Goal: Information Seeking & Learning: Learn about a topic

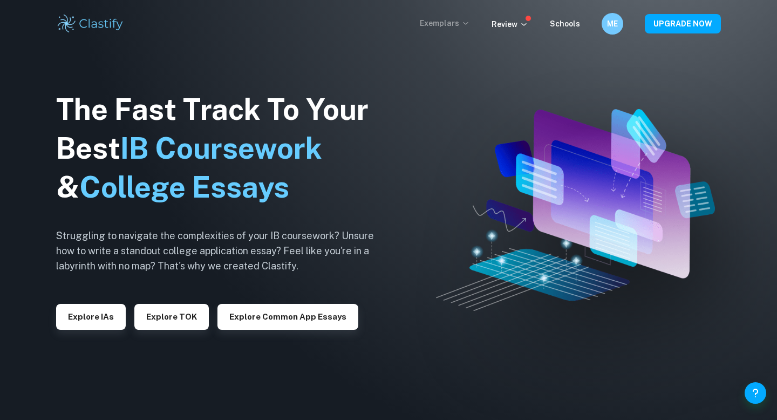
click at [468, 21] on icon at bounding box center [466, 23] width 9 height 9
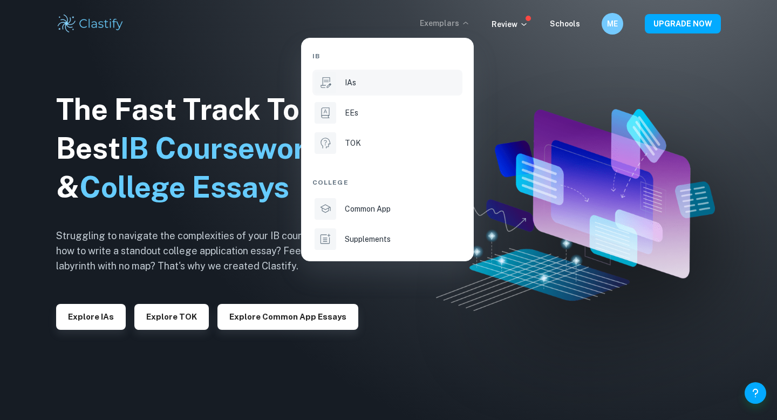
click at [405, 86] on div "IAs" at bounding box center [403, 83] width 116 height 12
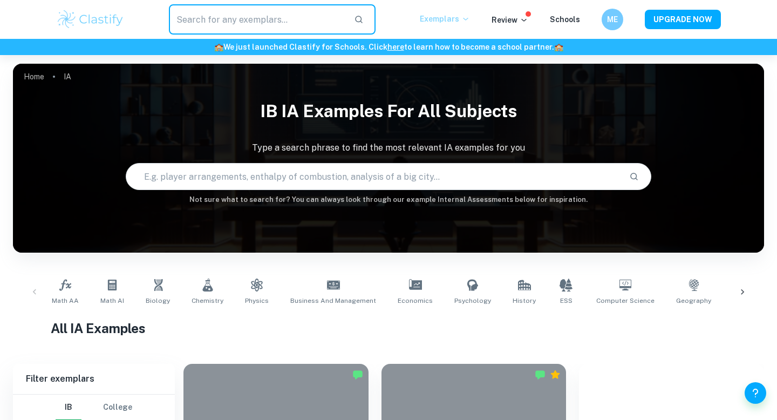
click at [208, 13] on input "text" at bounding box center [257, 19] width 177 height 30
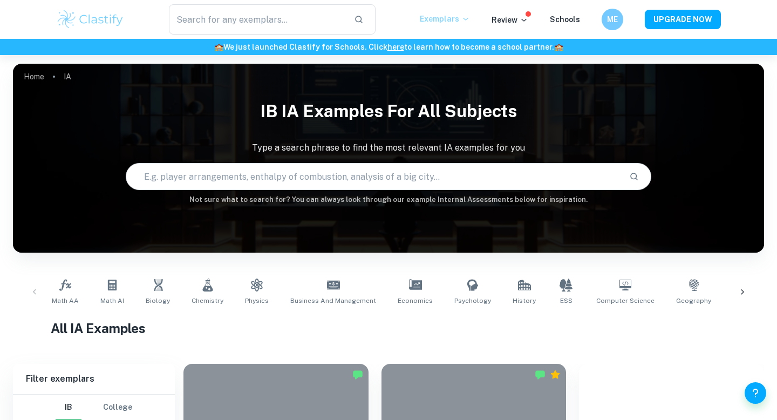
click at [36, 294] on div "Math AA Math AI Biology Chemistry Physics Business and Management Economics Psy…" at bounding box center [389, 292] width 734 height 36
click at [33, 291] on div "Math AA Math AI Biology Chemistry Physics Business and Management Economics Psy…" at bounding box center [389, 292] width 734 height 36
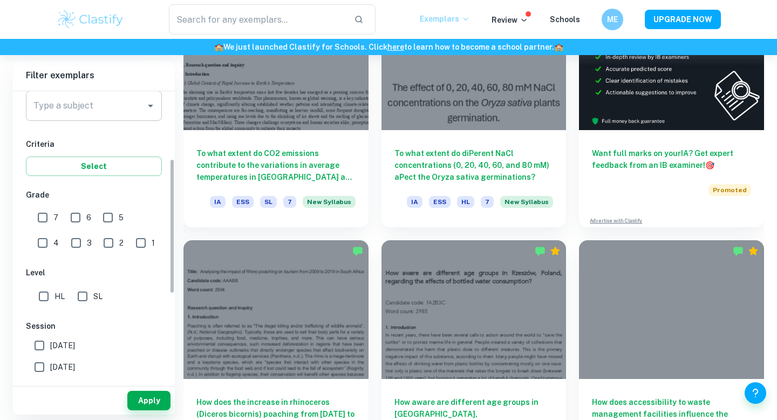
scroll to position [145, 0]
click at [252, 17] on input "text" at bounding box center [257, 19] width 177 height 30
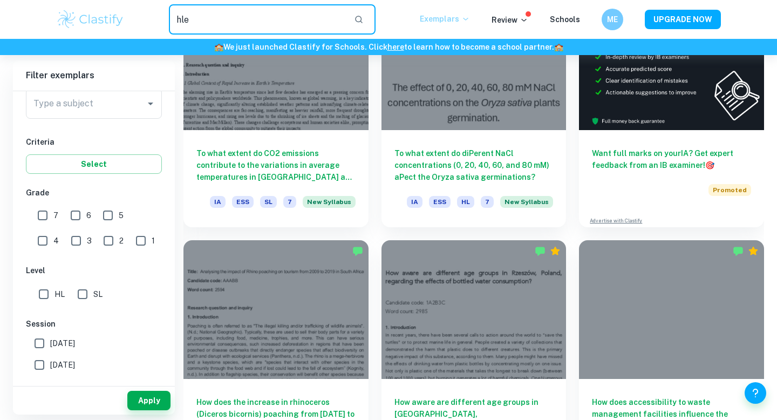
type input "hle"
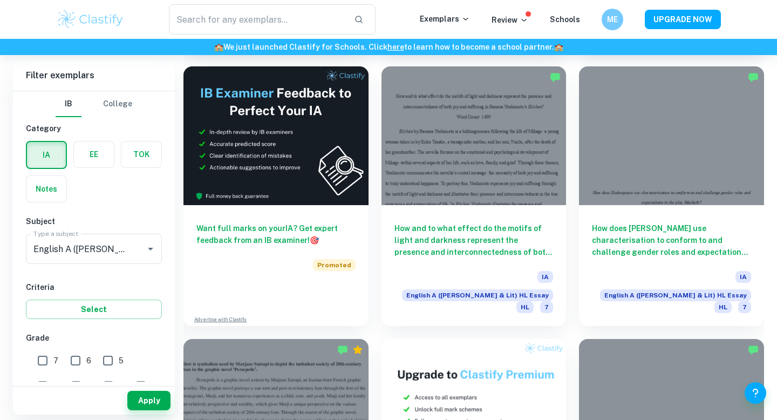
scroll to position [1933, 0]
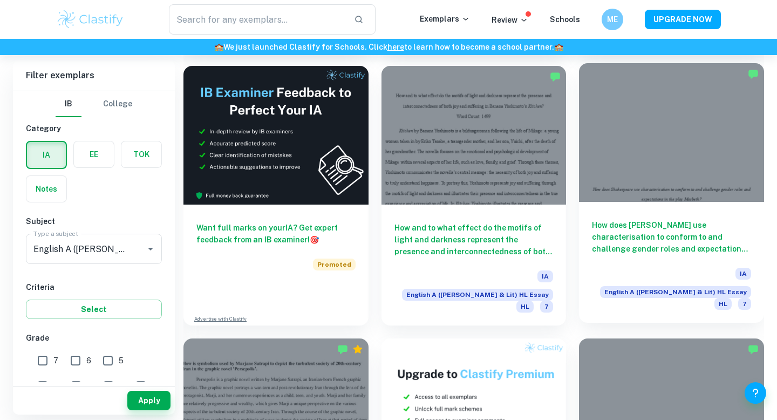
click at [602, 219] on h6 "How does [PERSON_NAME] use characterisation to conform to and challenge gender …" at bounding box center [671, 237] width 159 height 36
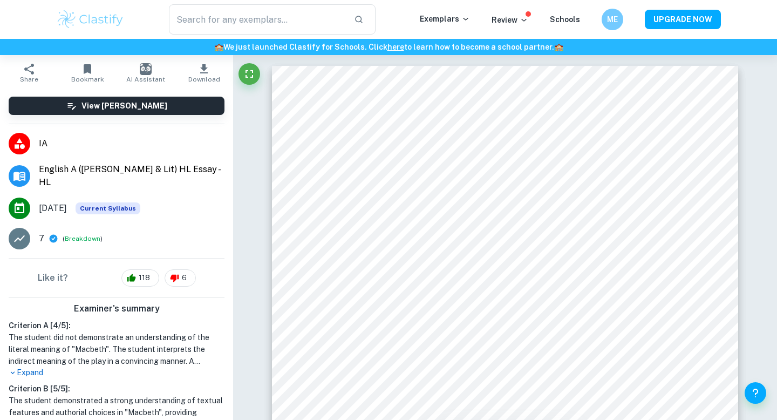
scroll to position [82, 0]
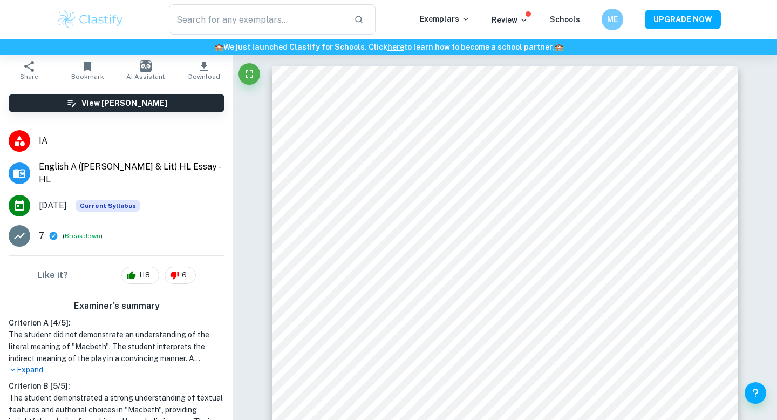
click at [36, 364] on p "Expand" at bounding box center [117, 369] width 216 height 11
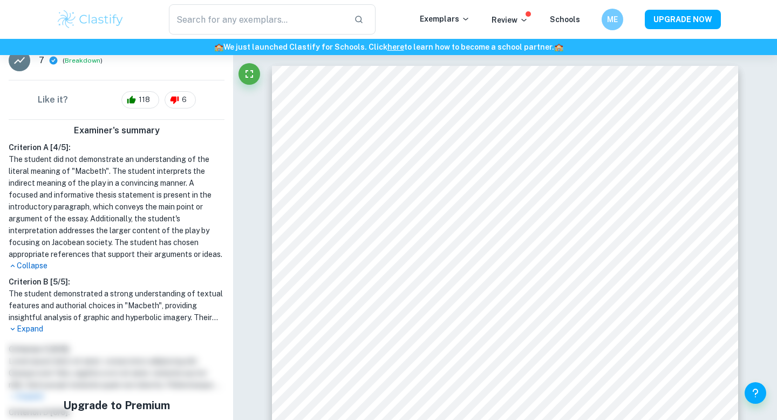
scroll to position [272, 0]
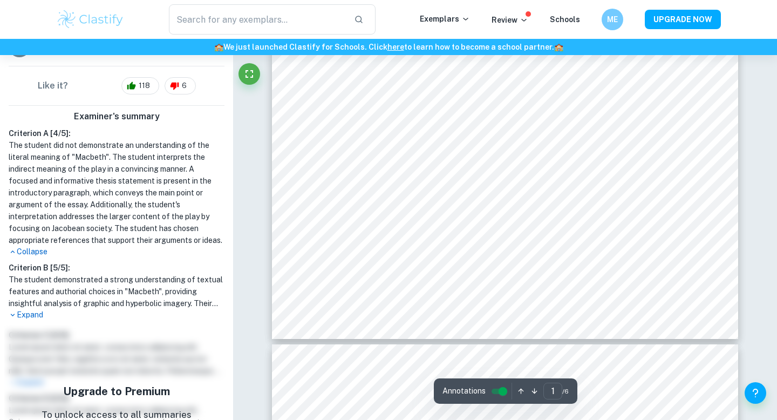
type input "2"
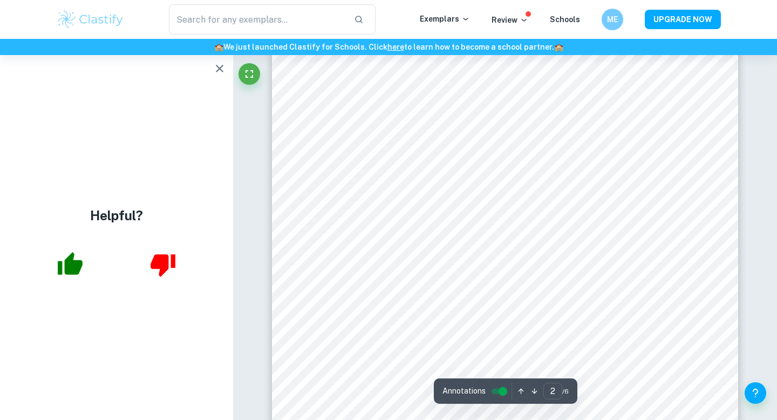
scroll to position [940, 0]
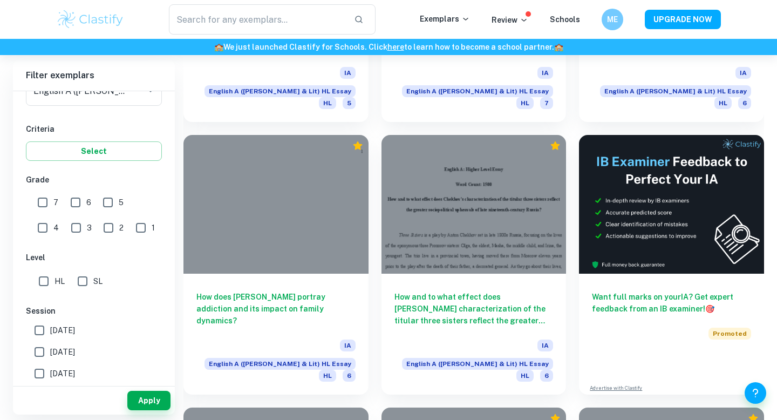
scroll to position [4626, 0]
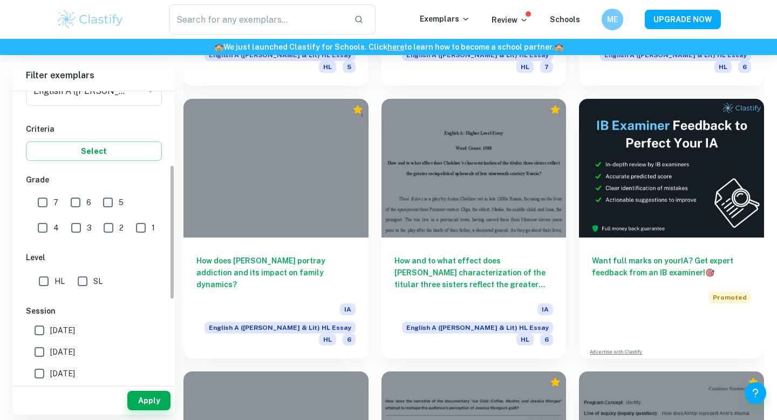
click at [52, 200] on input "7" at bounding box center [43, 203] width 22 height 22
checkbox input "true"
click at [147, 412] on div "Apply" at bounding box center [94, 400] width 162 height 28
click at [147, 411] on div "Apply" at bounding box center [94, 400] width 162 height 28
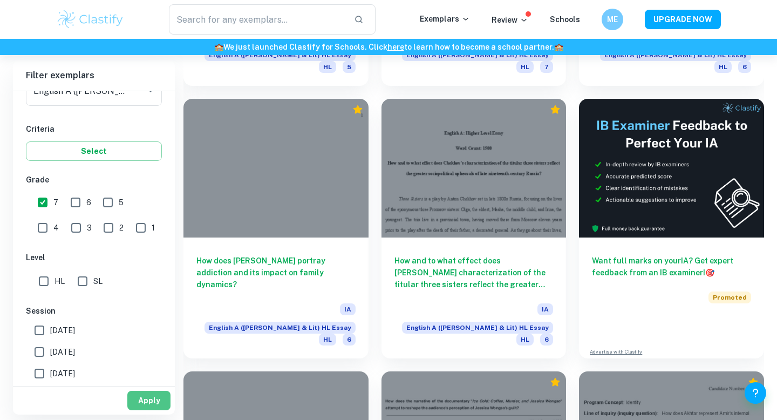
click at [147, 407] on button "Apply" at bounding box center [148, 400] width 43 height 19
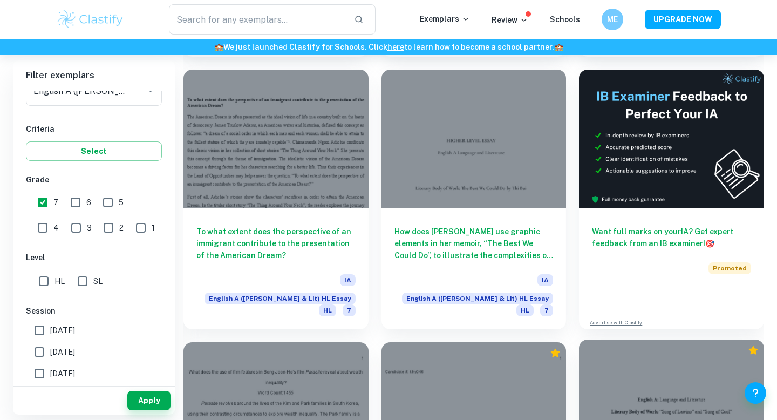
scroll to position [4658, 0]
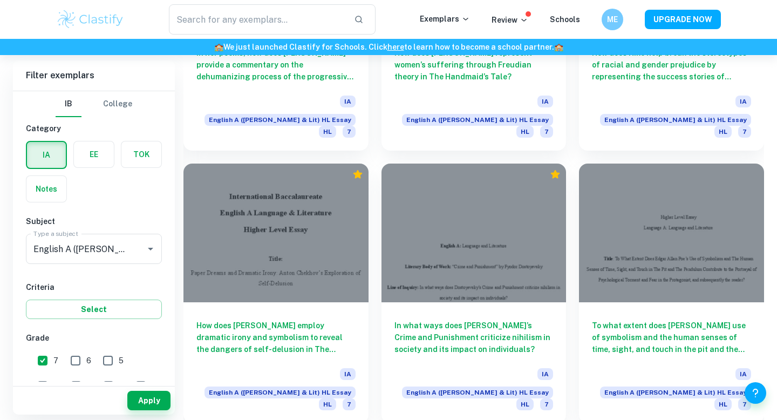
scroll to position [1563, 0]
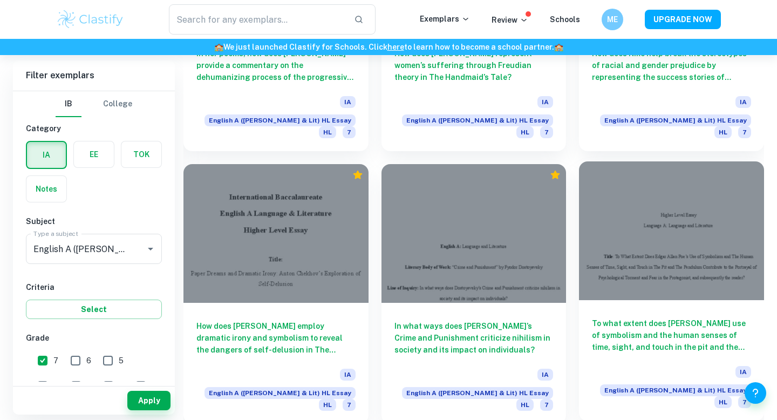
click at [635, 317] on h6 "To what extent does [PERSON_NAME] use of symbolism and the human senses of time…" at bounding box center [671, 335] width 159 height 36
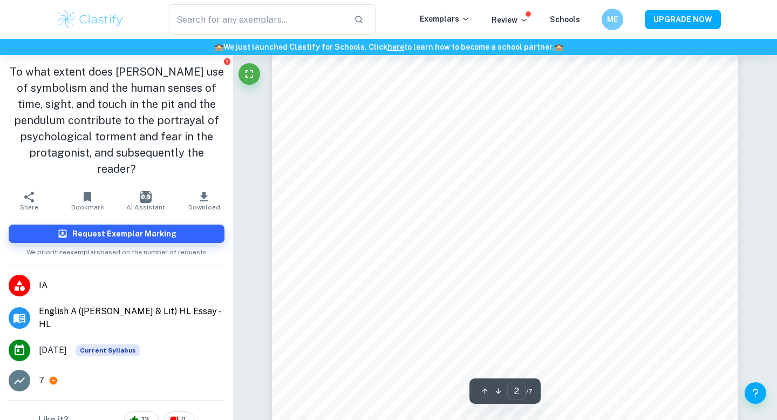
scroll to position [716, 0]
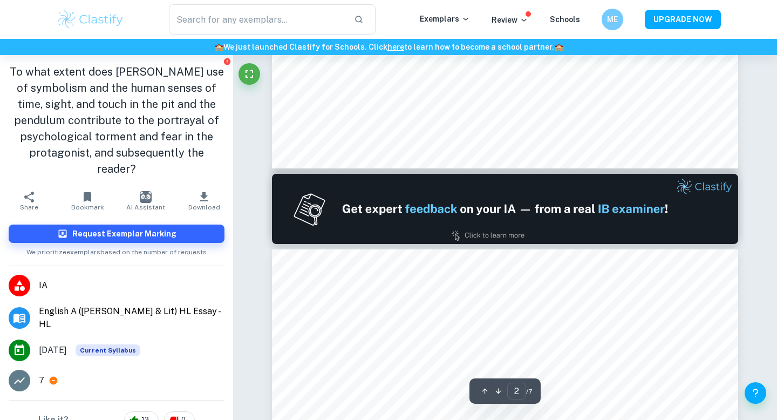
type input "1"
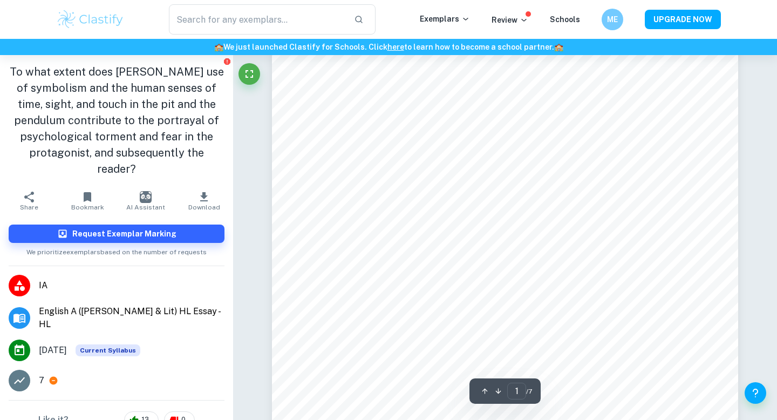
scroll to position [145, 0]
